Goal: Transaction & Acquisition: Purchase product/service

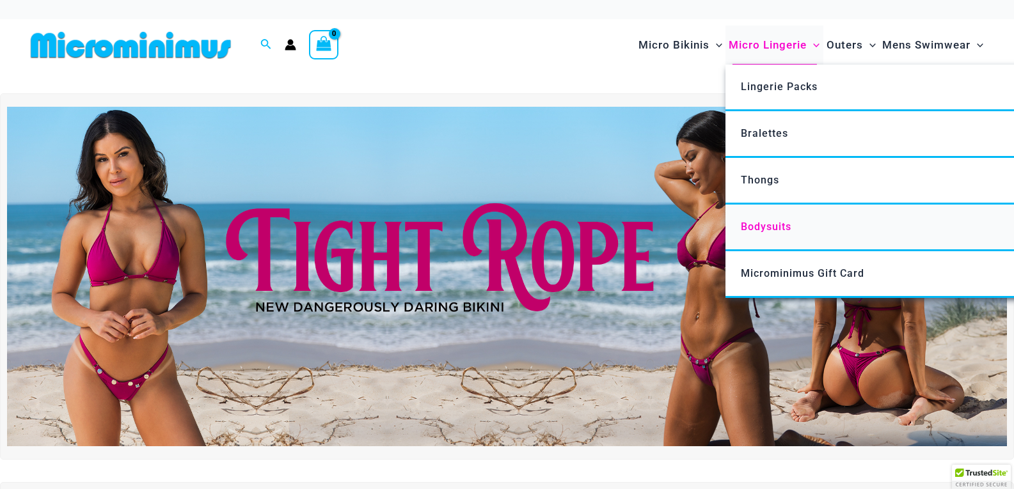
click at [758, 222] on span "Bodysuits" at bounding box center [766, 227] width 51 height 12
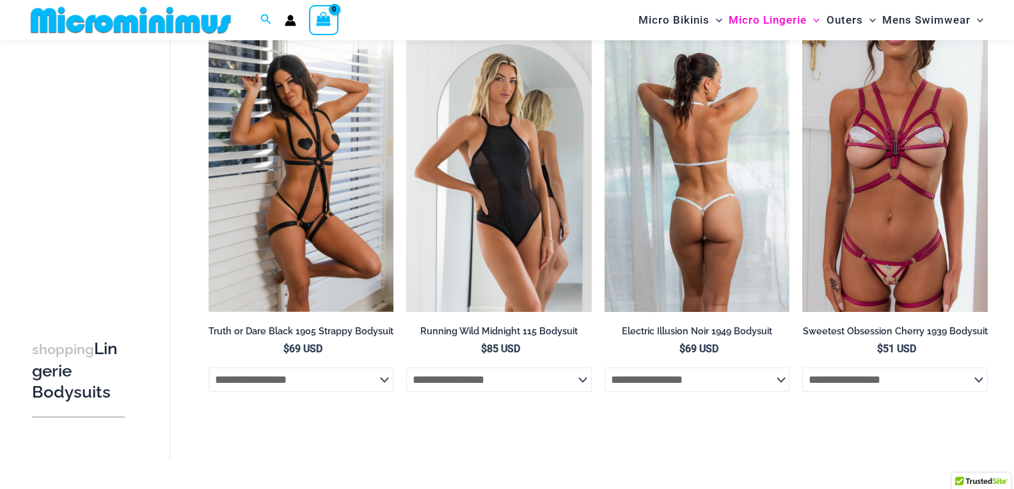
scroll to position [116, 0]
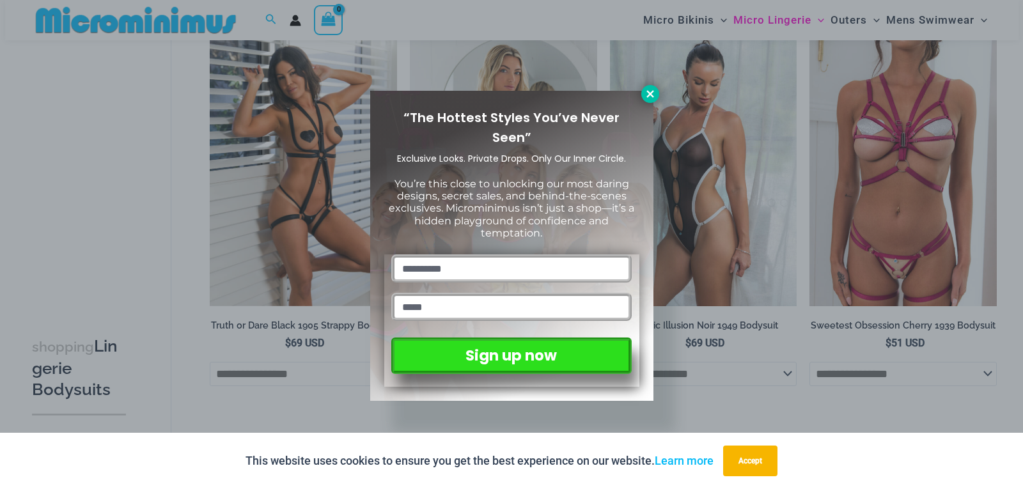
click at [651, 93] on icon at bounding box center [650, 93] width 7 height 7
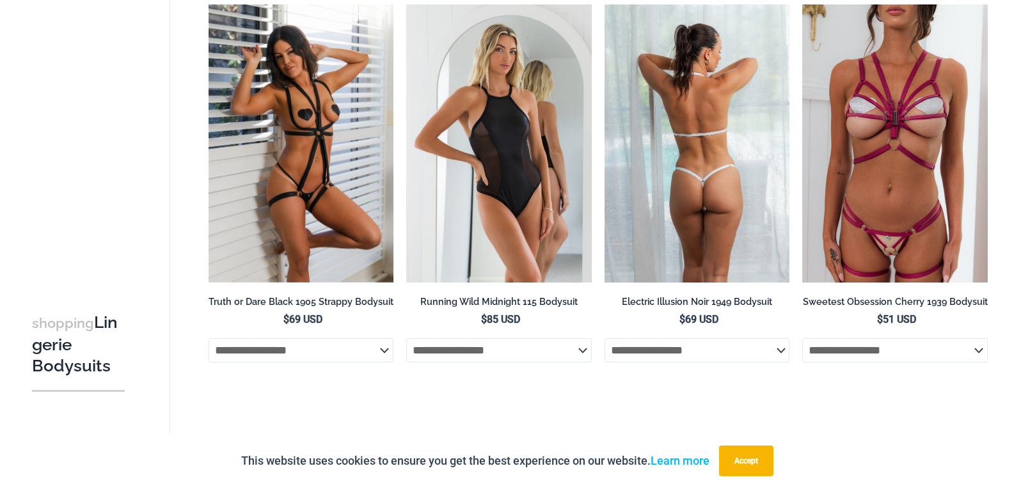
scroll to position [0, 0]
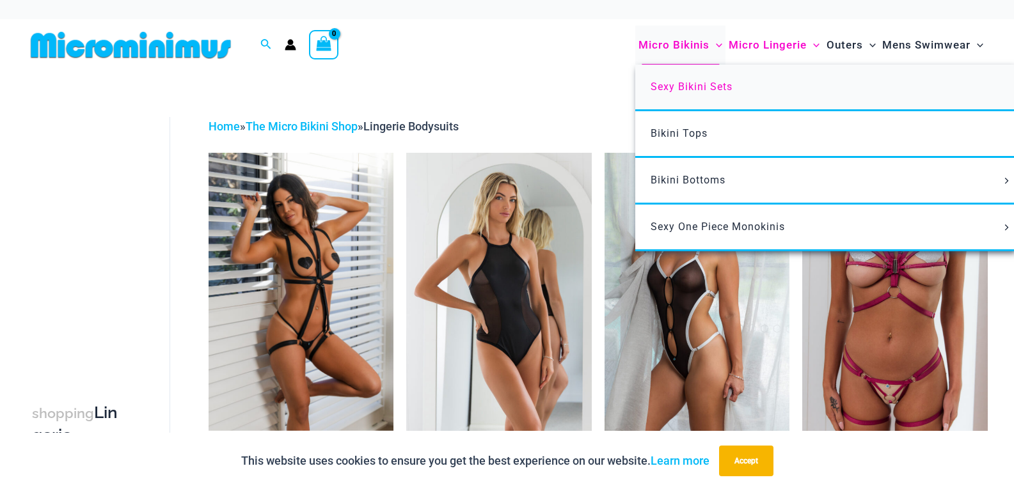
click at [694, 88] on span "Sexy Bikini Sets" at bounding box center [691, 87] width 82 height 12
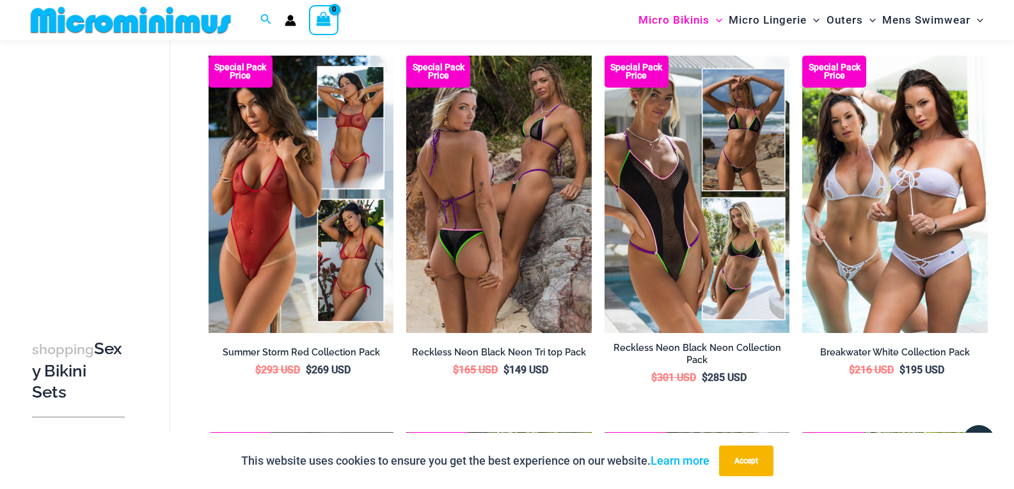
scroll to position [1204, 0]
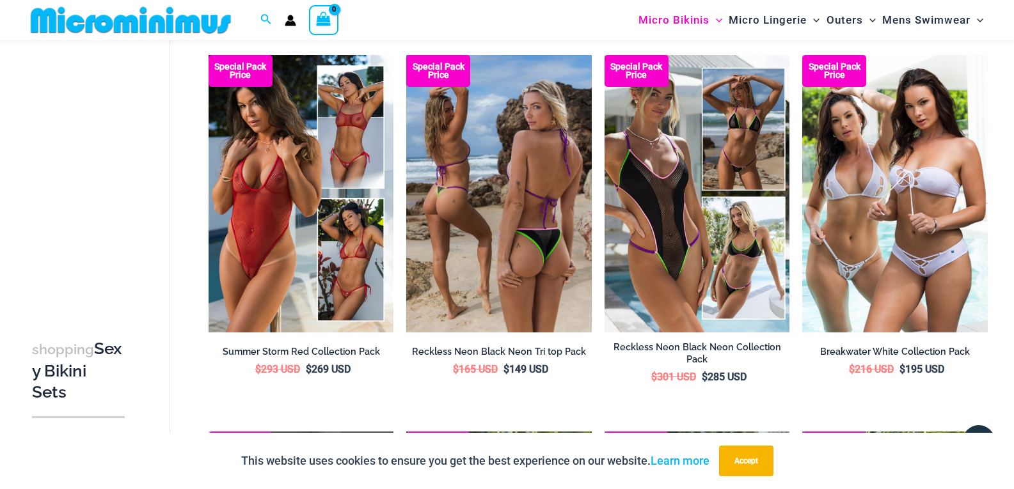
click at [508, 164] on img at bounding box center [498, 194] width 185 height 278
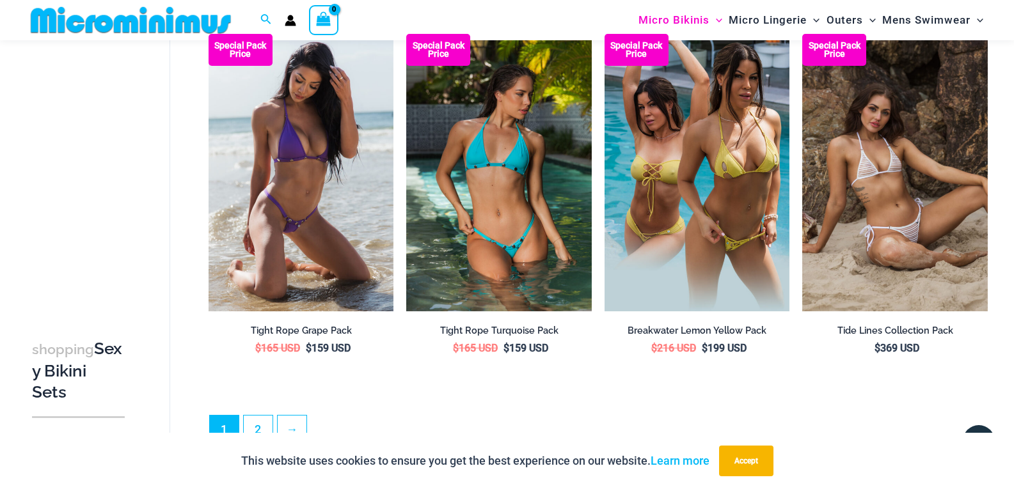
scroll to position [2796, 0]
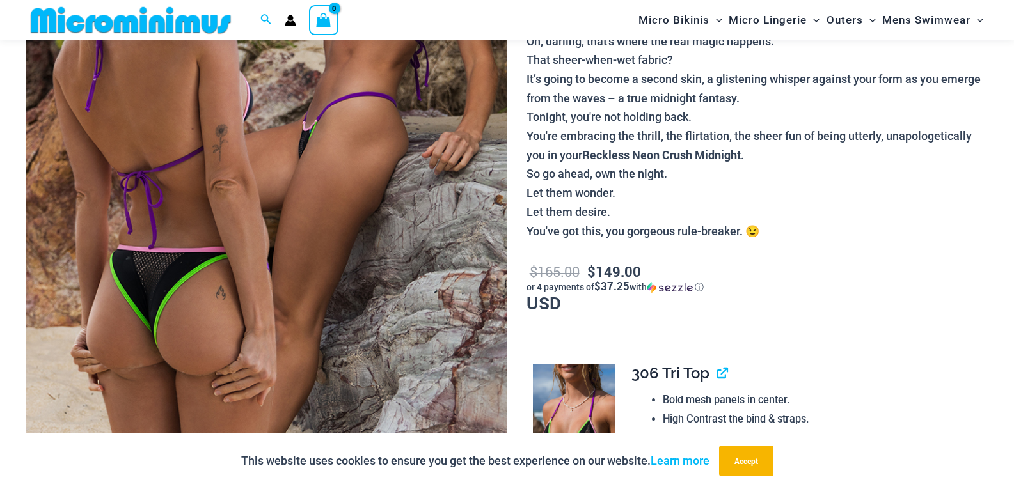
scroll to position [320, 0]
